Goal: Navigation & Orientation: Go to known website

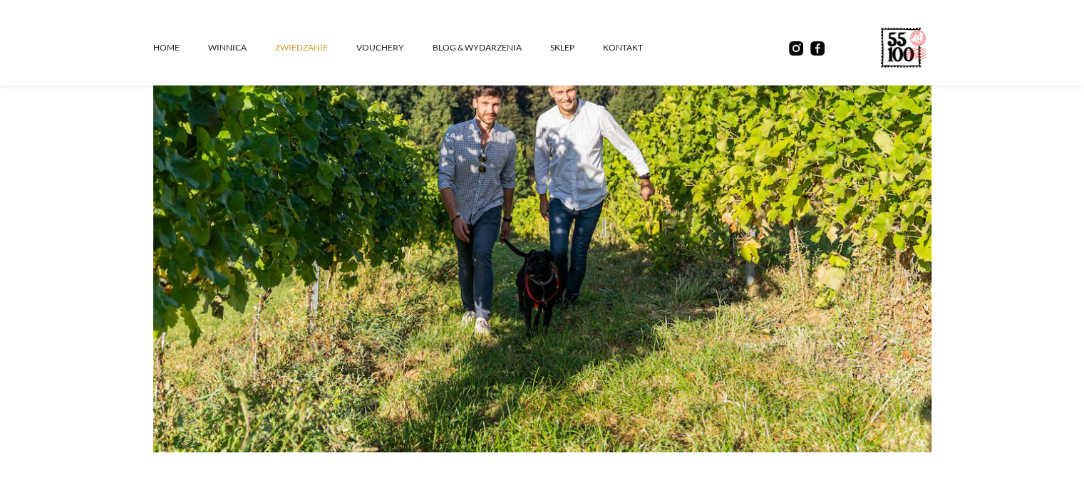
click at [775, 299] on img at bounding box center [542, 193] width 778 height 519
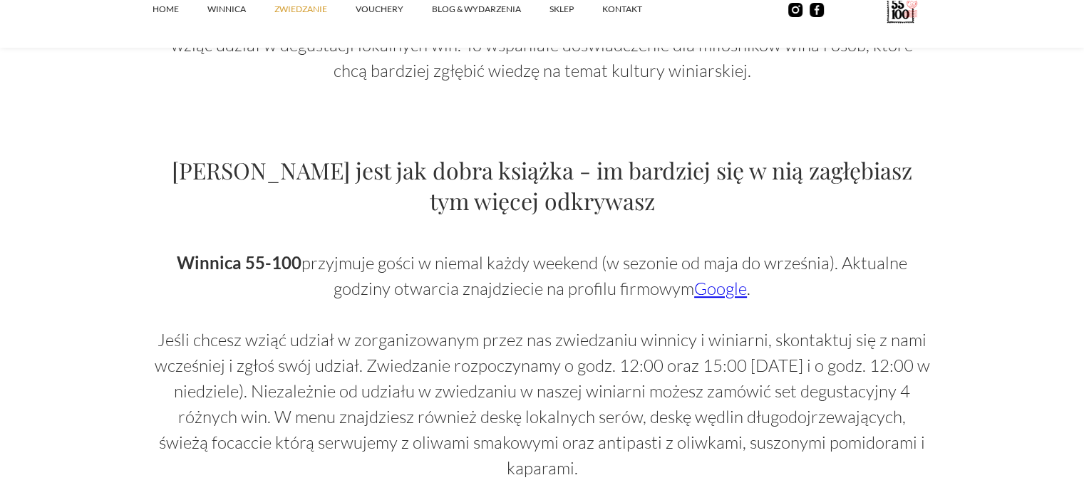
scroll to position [829, 0]
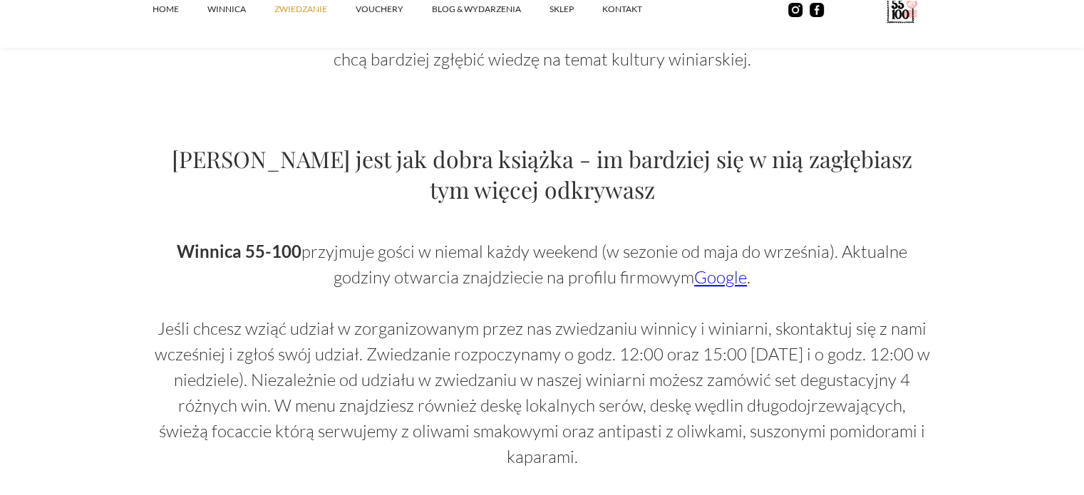
click at [723, 281] on link "Google" at bounding box center [720, 276] width 53 height 21
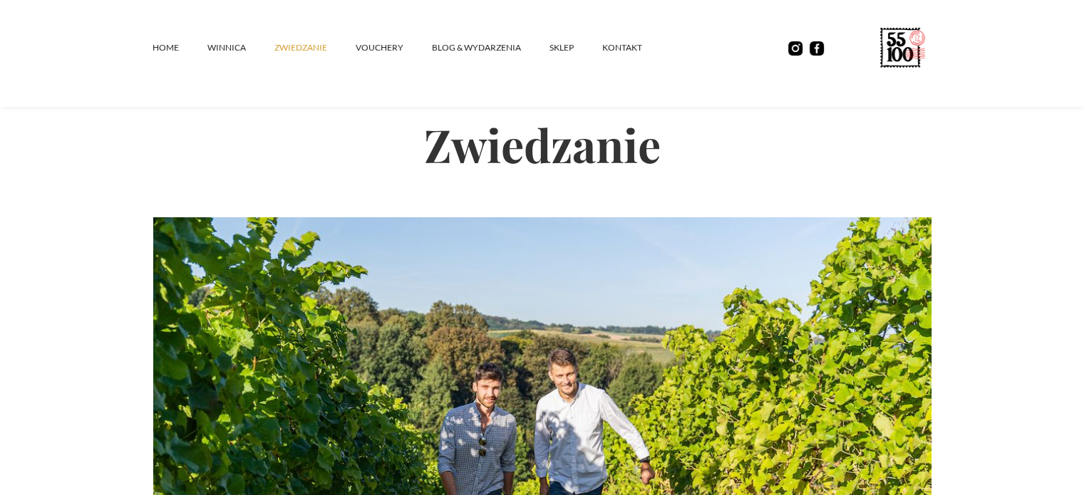
click at [104, 97] on div "Home winnica ZWIEDZANIE vouchery Blog & Wydarzenia SKLEP kontakt" at bounding box center [542, 53] width 1084 height 107
